Goal: Information Seeking & Learning: Learn about a topic

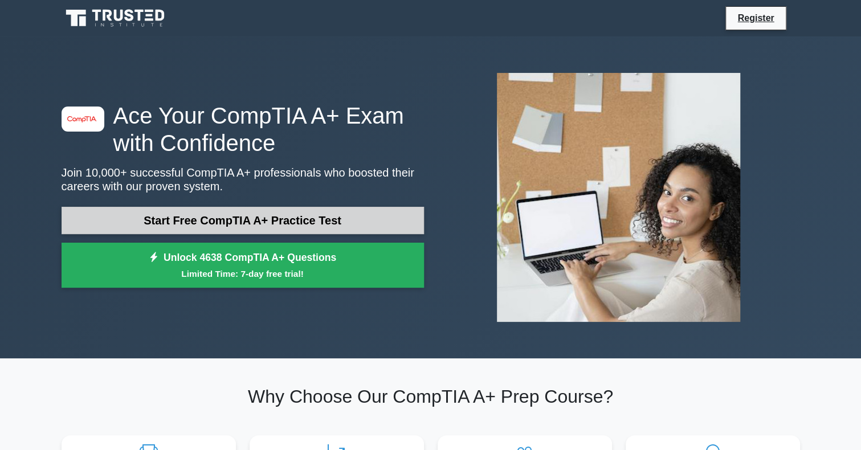
click at [218, 221] on link "Start Free CompTIA A+ Practice Test" at bounding box center [243, 220] width 363 height 27
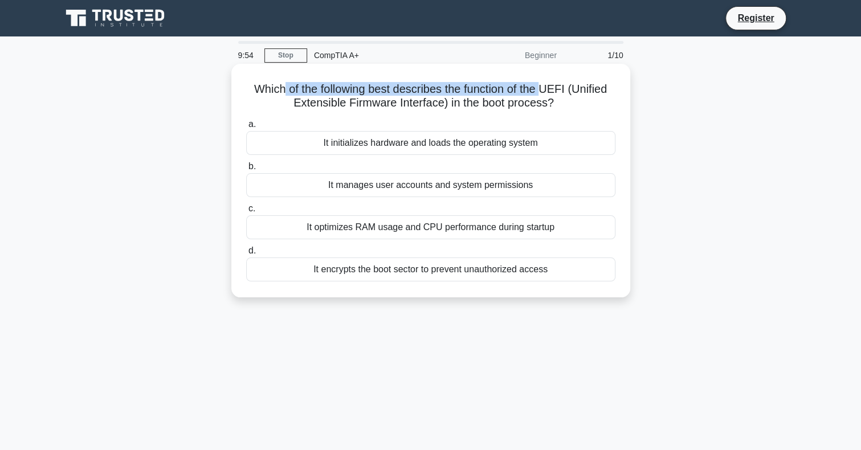
drag, startPoint x: 282, startPoint y: 90, endPoint x: 545, endPoint y: 92, distance: 263.4
click at [545, 92] on h5 "Which of the following best describes the function of the UEFI (Unified Extensi…" at bounding box center [431, 96] width 372 height 29
click at [532, 97] on h5 "Which of the following best describes the function of the UEFI (Unified Extensi…" at bounding box center [431, 96] width 372 height 29
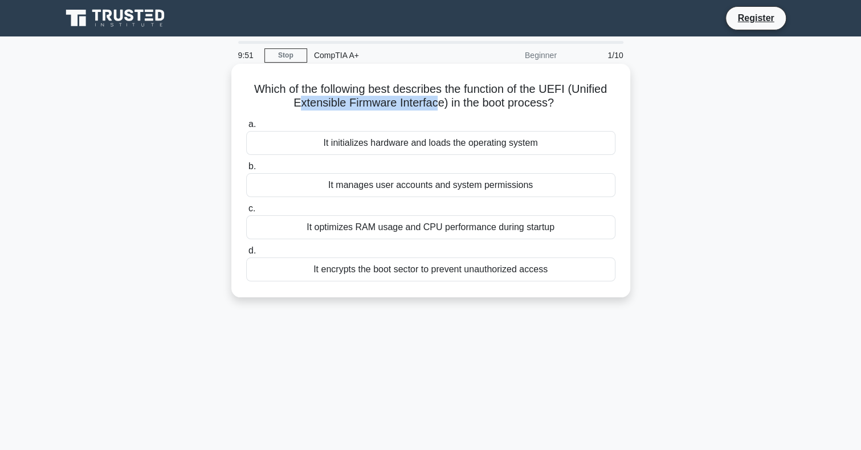
drag, startPoint x: 299, startPoint y: 102, endPoint x: 434, endPoint y: 98, distance: 135.7
click at [434, 98] on h5 "Which of the following best describes the function of the UEFI (Unified Extensi…" at bounding box center [431, 96] width 372 height 29
click at [458, 98] on h5 "Which of the following best describes the function of the UEFI (Unified Extensi…" at bounding box center [431, 96] width 372 height 29
click at [447, 272] on div "It encrypts the boot sector to prevent unauthorized access" at bounding box center [430, 270] width 369 height 24
click at [246, 255] on input "d. It encrypts the boot sector to prevent unauthorized access" at bounding box center [246, 250] width 0 height 7
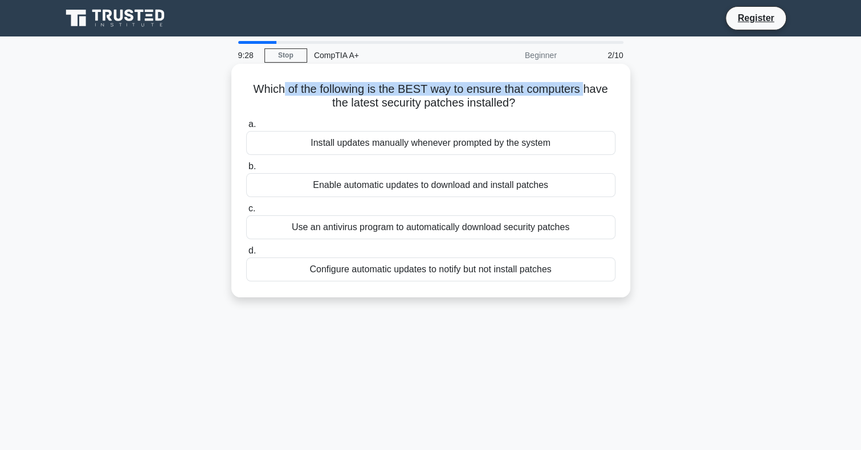
drag, startPoint x: 280, startPoint y: 91, endPoint x: 588, endPoint y: 95, distance: 307.9
click at [588, 95] on h5 "Which of the following is the BEST way to ensure that computers have the latest…" at bounding box center [431, 96] width 372 height 29
drag, startPoint x: 326, startPoint y: 146, endPoint x: 545, endPoint y: 152, distance: 219.0
click at [545, 152] on div "Install updates manually whenever prompted by the system" at bounding box center [430, 143] width 369 height 24
drag, startPoint x: 319, startPoint y: 188, endPoint x: 540, endPoint y: 189, distance: 221.8
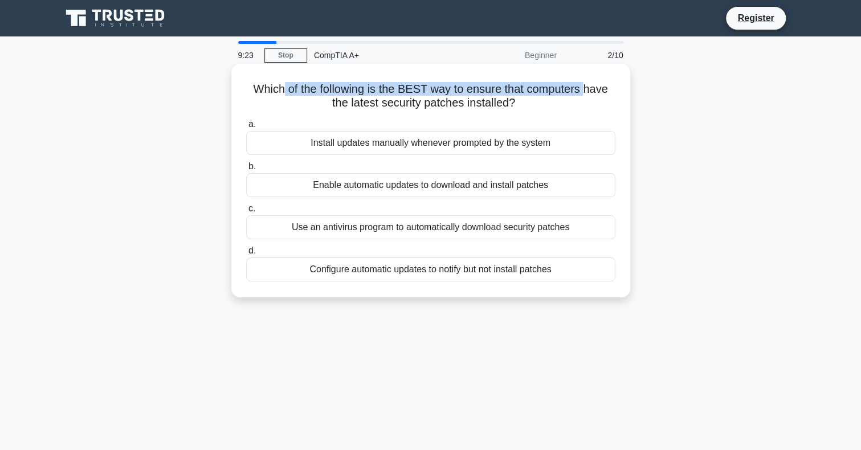
click at [540, 189] on div "Enable automatic updates to download and install patches" at bounding box center [430, 185] width 369 height 24
drag, startPoint x: 320, startPoint y: 234, endPoint x: 573, endPoint y: 234, distance: 253.1
click at [573, 234] on div "Use an antivirus program to automatically download security patches" at bounding box center [430, 227] width 369 height 24
drag, startPoint x: 320, startPoint y: 269, endPoint x: 566, endPoint y: 267, distance: 245.7
click at [566, 267] on div "Configure automatic updates to notify but not install patches" at bounding box center [430, 270] width 369 height 24
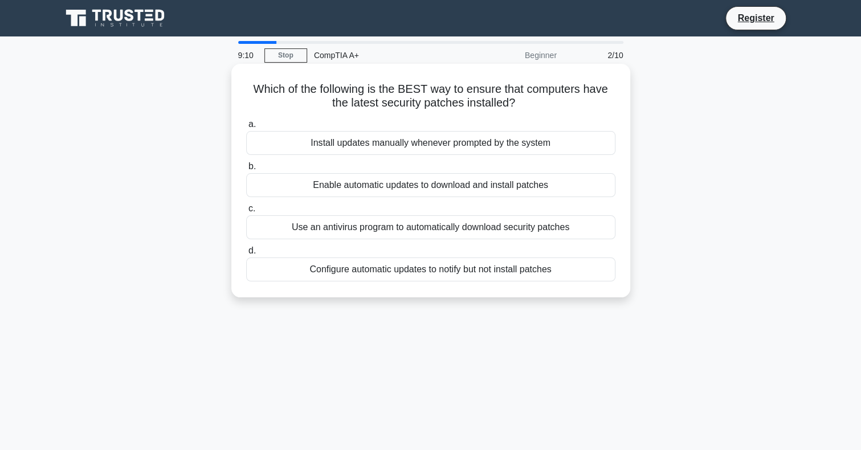
click at [431, 244] on label "d. Configure automatic updates to notify but not install patches" at bounding box center [430, 263] width 369 height 38
click at [246, 247] on input "d. Configure automatic updates to notify but not install patches" at bounding box center [246, 250] width 0 height 7
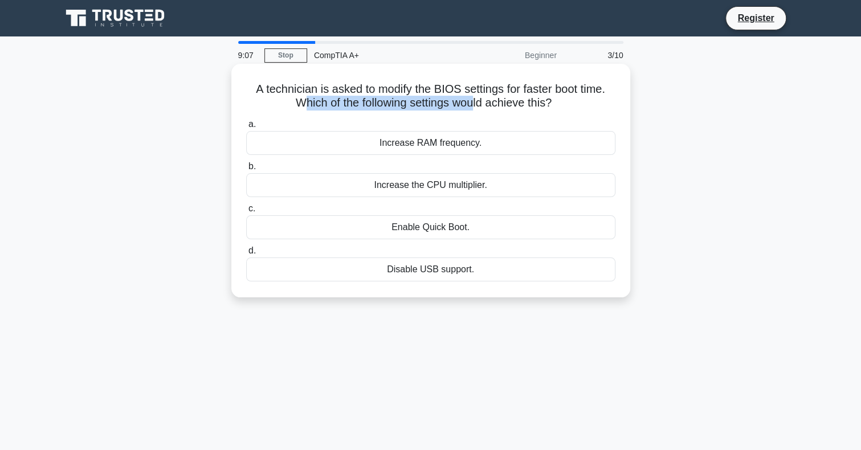
drag, startPoint x: 303, startPoint y: 99, endPoint x: 478, endPoint y: 97, distance: 174.4
click at [478, 97] on h5 "A technician is asked to modify the BIOS settings for faster boot time. Which o…" at bounding box center [431, 96] width 372 height 29
drag, startPoint x: 468, startPoint y: 87, endPoint x: 595, endPoint y: 109, distance: 129.1
click at [595, 109] on h5 "A technician is asked to modify the BIOS settings for faster boot time. Which o…" at bounding box center [431, 96] width 372 height 29
click at [393, 100] on h5 "A technician is asked to modify the BIOS settings for faster boot time. Which o…" at bounding box center [431, 96] width 372 height 29
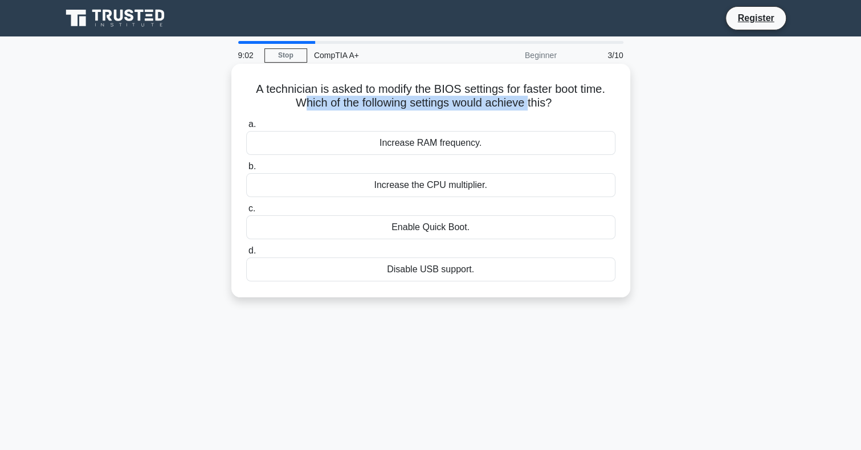
drag, startPoint x: 302, startPoint y: 99, endPoint x: 532, endPoint y: 108, distance: 230.5
click at [532, 108] on h5 "A technician is asked to modify the BIOS settings for faster boot time. Which o…" at bounding box center [431, 96] width 372 height 29
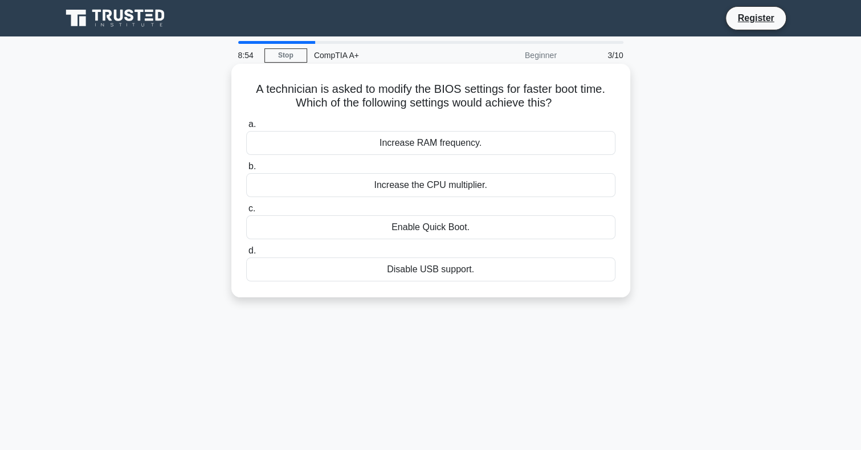
click at [417, 227] on div "Enable Quick Boot." at bounding box center [430, 227] width 369 height 24
click at [246, 213] on input "c. Enable Quick Boot." at bounding box center [246, 208] width 0 height 7
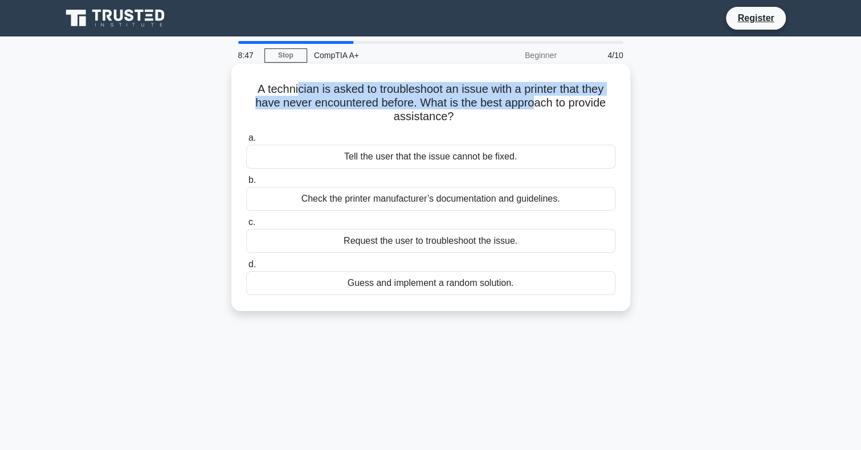
drag, startPoint x: 292, startPoint y: 83, endPoint x: 529, endPoint y: 106, distance: 237.7
click at [535, 103] on h5 "A technician is asked to troubleshoot an issue with a printer that they have ne…" at bounding box center [431, 103] width 372 height 42
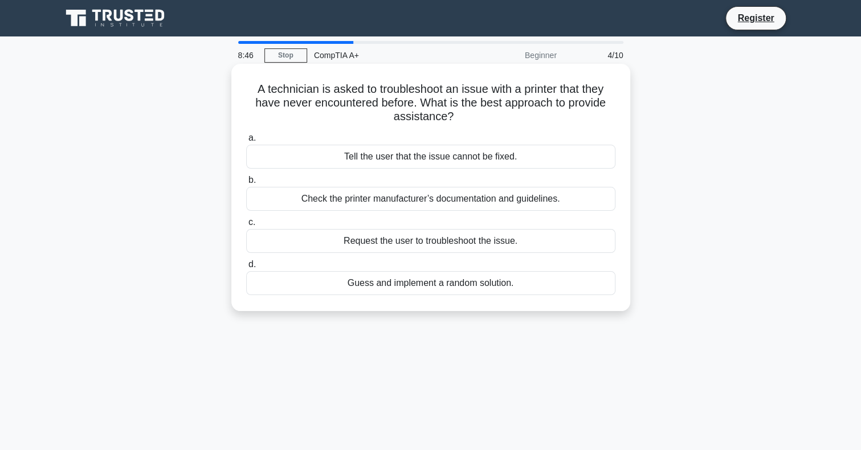
click at [508, 115] on h5 "A technician is asked to troubleshoot an issue with a printer that they have ne…" at bounding box center [431, 103] width 372 height 42
click at [409, 205] on div "Check the printer manufacturer’s documentation and guidelines." at bounding box center [430, 199] width 369 height 24
click at [246, 184] on input "b. Check the printer manufacturer’s documentation and guidelines." at bounding box center [246, 180] width 0 height 7
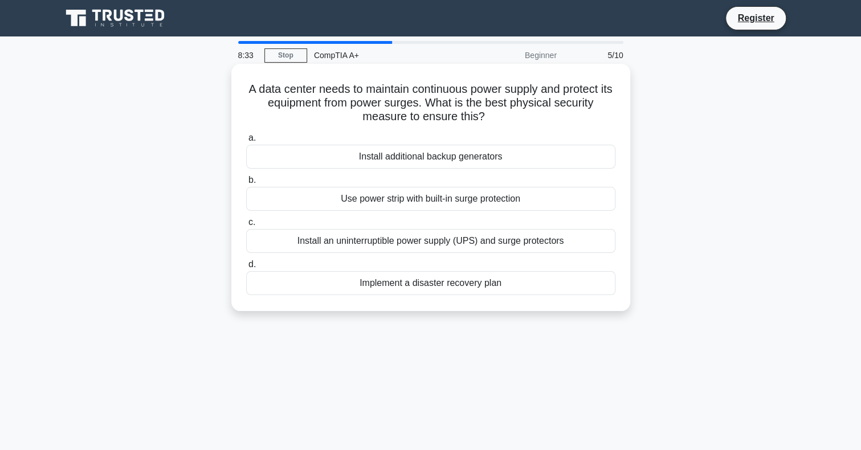
drag, startPoint x: 257, startPoint y: 82, endPoint x: 505, endPoint y: 117, distance: 250.5
click at [505, 117] on h5 "A data center needs to maintain continuous power supply and protect its equipme…" at bounding box center [431, 103] width 372 height 42
click at [464, 240] on div "Install an uninterruptible power supply (UPS) and surge protectors" at bounding box center [430, 241] width 369 height 24
click at [246, 226] on input "c. Install an uninterruptible power supply (UPS) and surge protectors" at bounding box center [246, 222] width 0 height 7
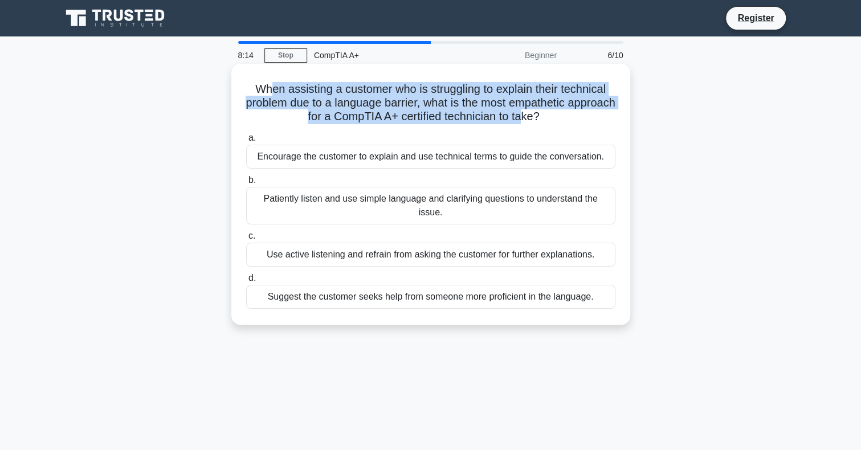
drag, startPoint x: 277, startPoint y: 92, endPoint x: 553, endPoint y: 115, distance: 276.9
click at [553, 115] on h5 "When assisting a customer who is struggling to explain their technical problem …" at bounding box center [431, 103] width 372 height 42
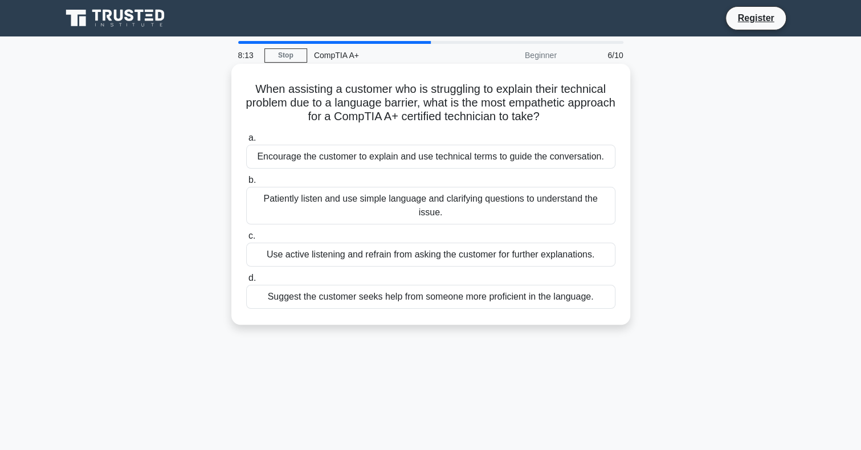
click at [453, 132] on label "a. Encourage the customer to explain and use technical terms to guide the conve…" at bounding box center [430, 150] width 369 height 38
click at [246, 135] on input "a. Encourage the customer to explain and use technical terms to guide the conve…" at bounding box center [246, 138] width 0 height 7
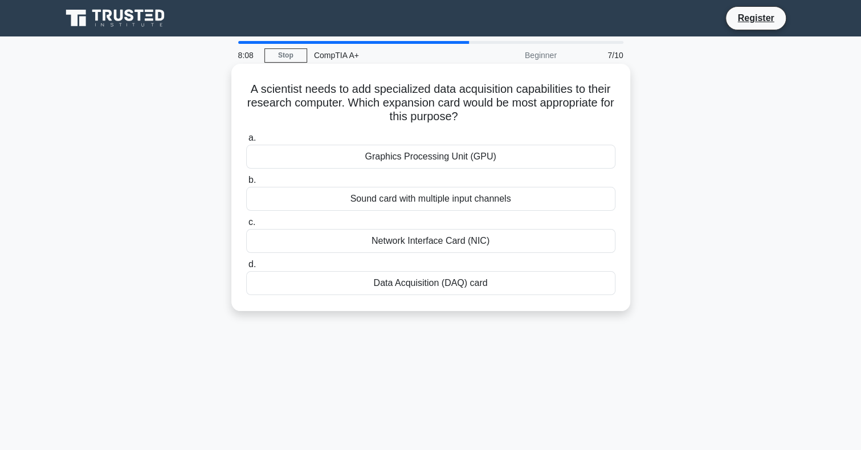
click at [431, 94] on h5 "A scientist needs to add specialized data acquisition capabilities to their res…" at bounding box center [431, 103] width 372 height 42
drag, startPoint x: 253, startPoint y: 89, endPoint x: 555, endPoint y: 95, distance: 302.2
click at [555, 95] on h5 "A scientist needs to add specialized data acquisition capabilities to their res…" at bounding box center [431, 103] width 372 height 42
click at [464, 288] on div "Data Acquisition (DAQ) card" at bounding box center [430, 283] width 369 height 24
click at [246, 269] on input "d. Data Acquisition (DAQ) card" at bounding box center [246, 264] width 0 height 7
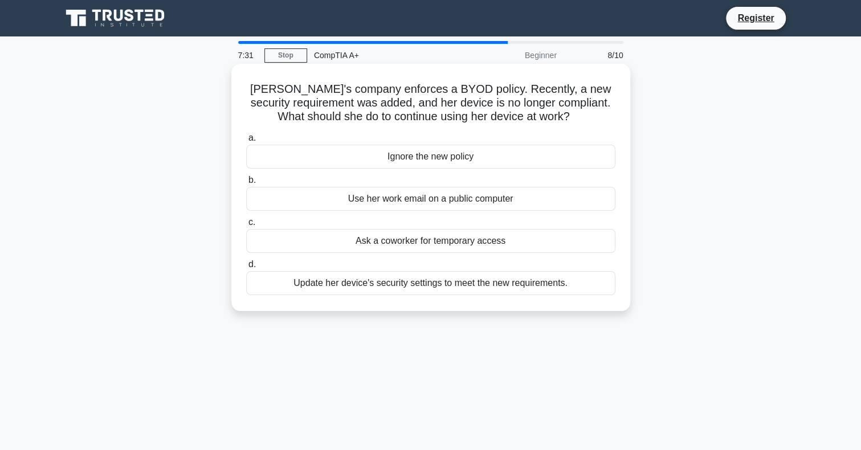
click at [511, 287] on div "Update her device's security settings to meet the new requirements." at bounding box center [430, 283] width 369 height 24
click at [246, 269] on input "d. Update her device's security settings to meet the new requirements." at bounding box center [246, 264] width 0 height 7
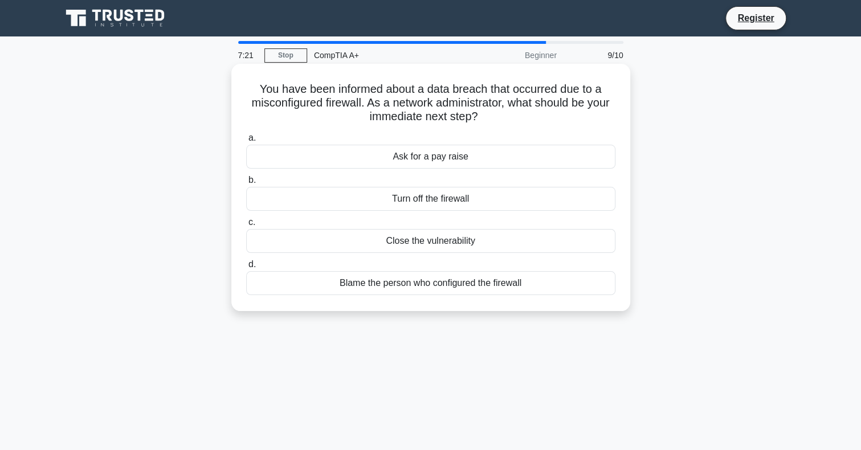
click at [415, 242] on div "Close the vulnerability" at bounding box center [430, 241] width 369 height 24
click at [246, 226] on input "c. Close the vulnerability" at bounding box center [246, 222] width 0 height 7
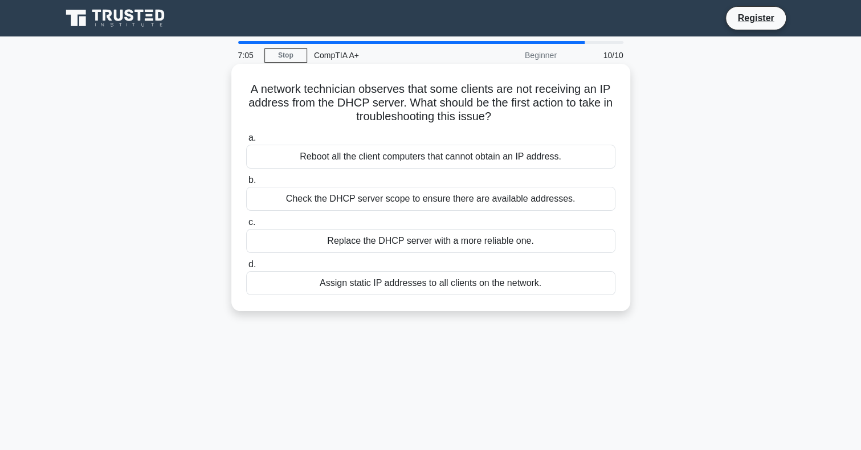
click at [467, 197] on div "Check the DHCP server scope to ensure there are available addresses." at bounding box center [430, 199] width 369 height 24
click at [246, 184] on input "b. Check the DHCP server scope to ensure there are available addresses." at bounding box center [246, 180] width 0 height 7
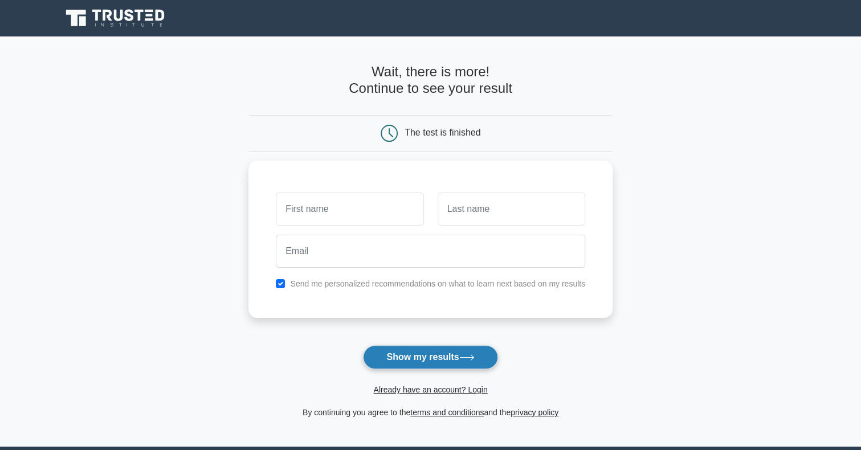
click at [416, 354] on button "Show my results" at bounding box center [430, 357] width 135 height 24
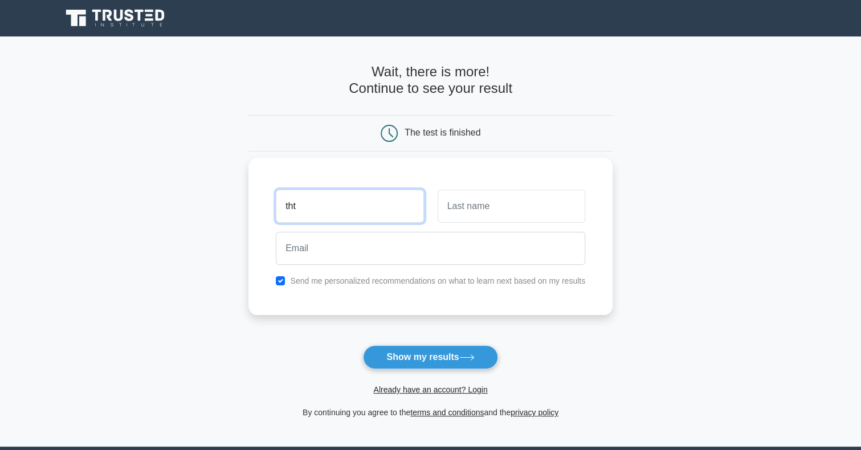
type input "tht"
click at [457, 216] on input "text" at bounding box center [512, 206] width 148 height 33
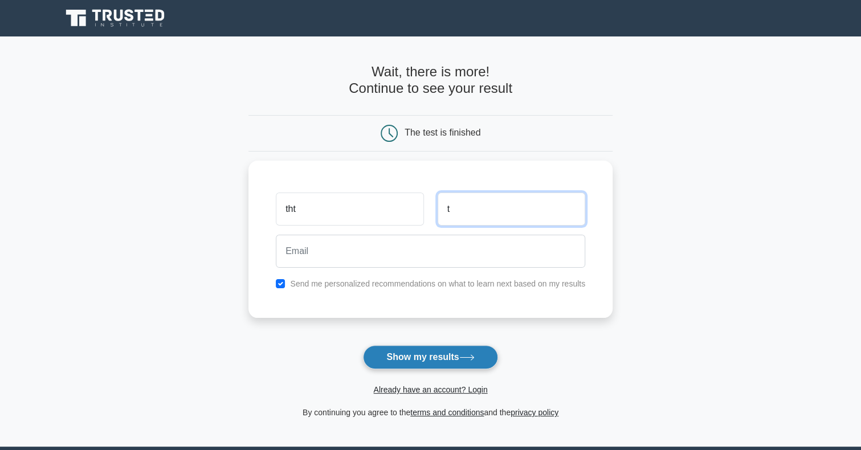
type input "t"
click at [430, 356] on button "Show my results" at bounding box center [430, 357] width 135 height 24
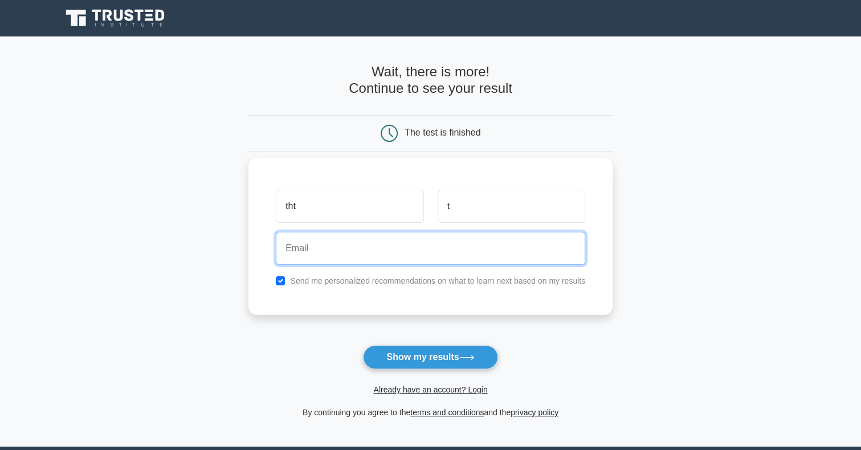
click at [367, 243] on input "email" at bounding box center [431, 248] width 310 height 33
type input "t"
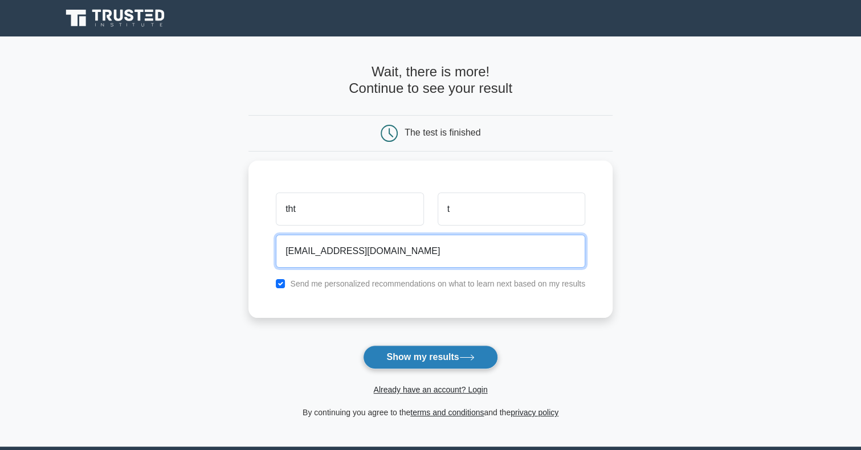
type input "[EMAIL_ADDRESS][DOMAIN_NAME]"
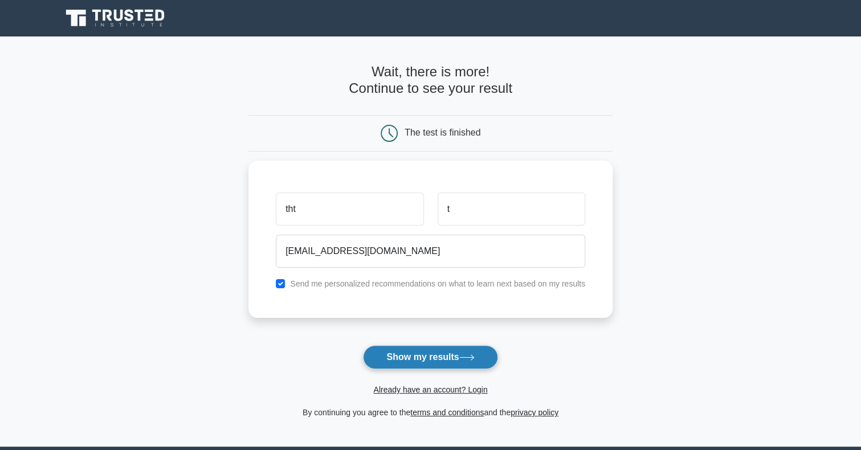
click at [430, 351] on button "Show my results" at bounding box center [430, 357] width 135 height 24
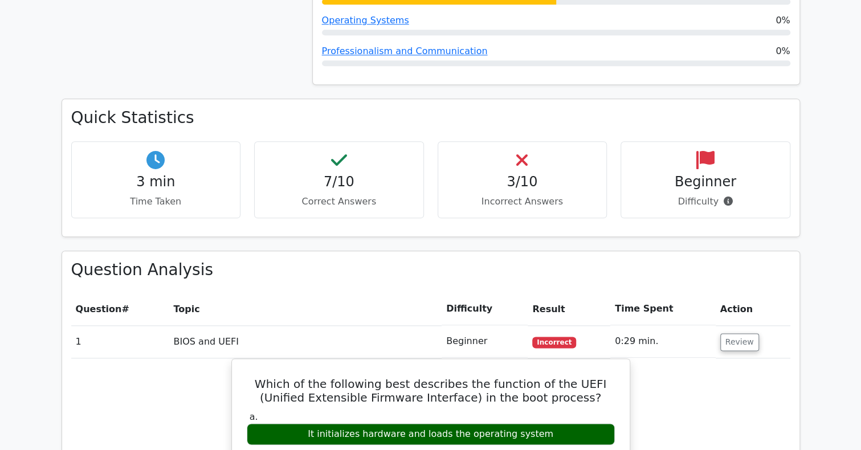
scroll to position [741, 0]
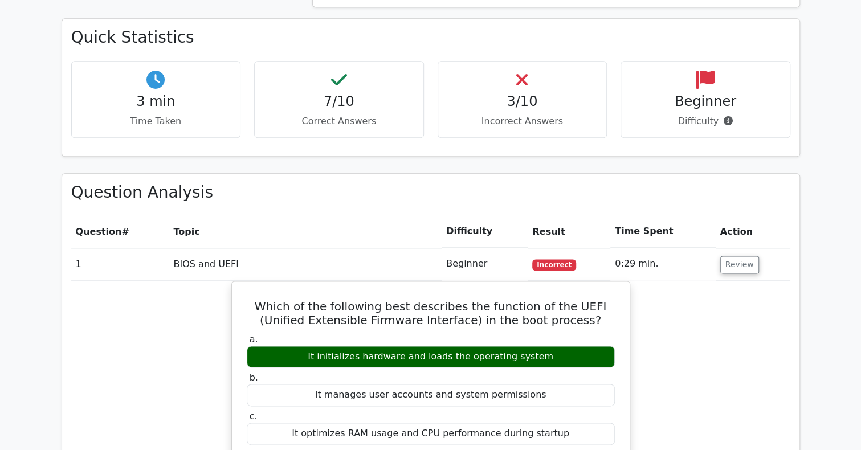
click at [528, 63] on div "3/10 Incorrect Answers" at bounding box center [523, 99] width 170 height 77
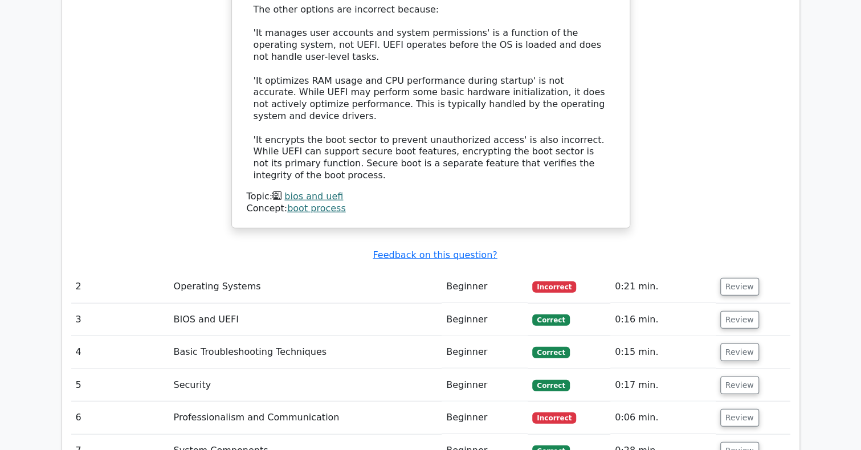
scroll to position [1539, 0]
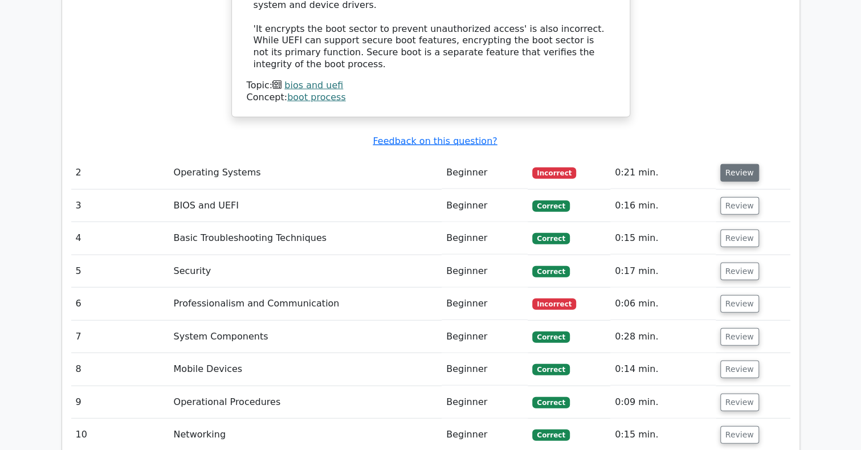
click at [734, 164] on button "Review" at bounding box center [740, 173] width 39 height 18
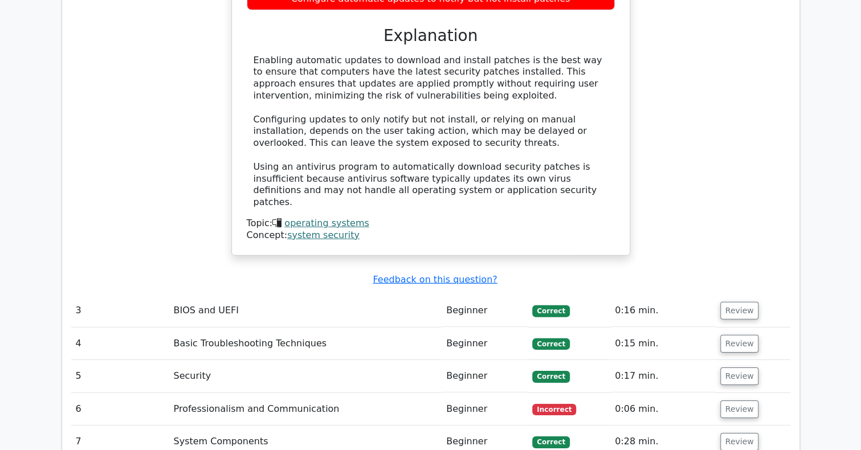
scroll to position [1938, 0]
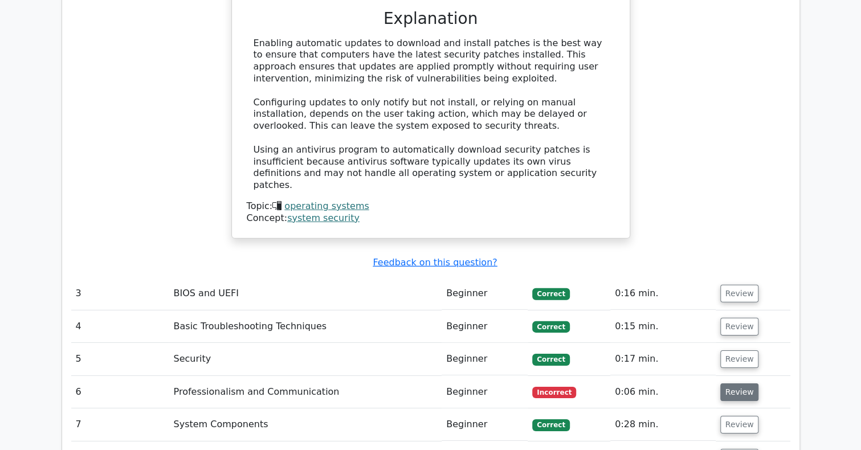
click at [732, 384] on button "Review" at bounding box center [740, 393] width 39 height 18
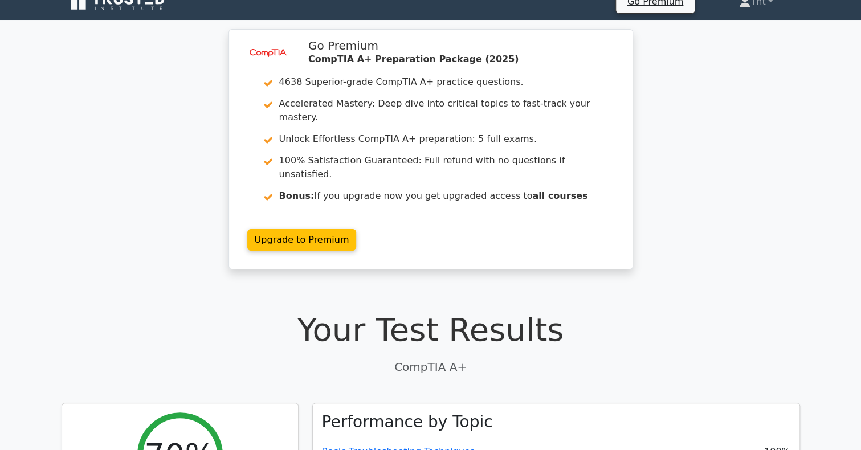
scroll to position [0, 0]
